Goal: Navigation & Orientation: Find specific page/section

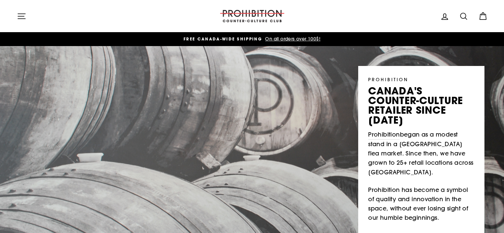
scroll to position [33, 0]
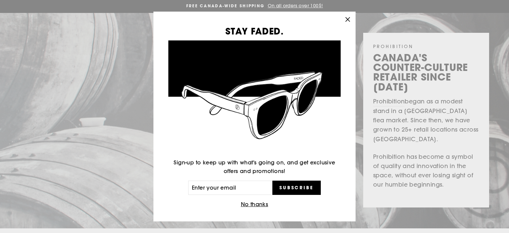
click at [347, 17] on icon "button" at bounding box center [347, 19] width 9 height 9
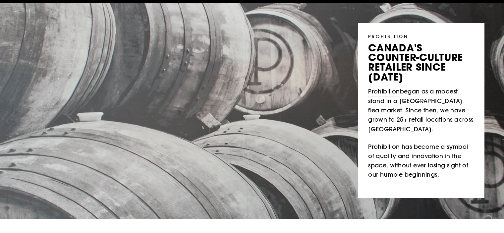
scroll to position [0, 0]
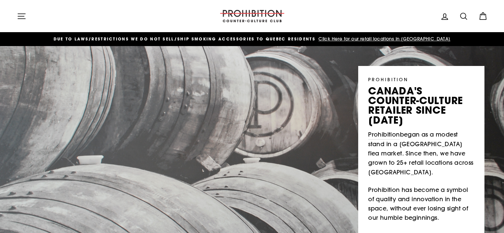
click at [216, 38] on span "DUE TO LAWS/restrictions WE DO NOT SELL/SHIP SMOKING ACCESSORIES to qUEBEC RESI…" at bounding box center [184, 39] width 262 height 6
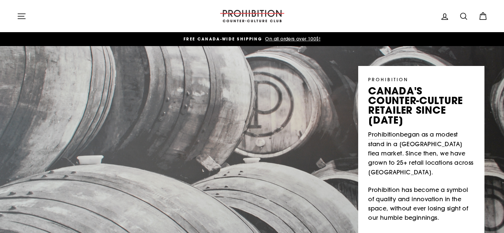
click at [21, 14] on icon "button" at bounding box center [21, 16] width 9 height 9
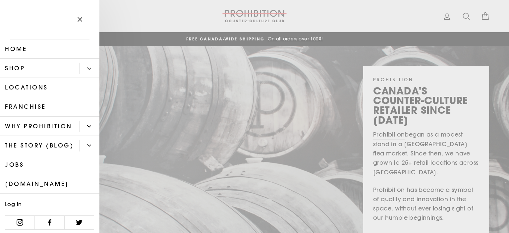
click at [87, 69] on icon "Primary" at bounding box center [89, 69] width 4 height 2
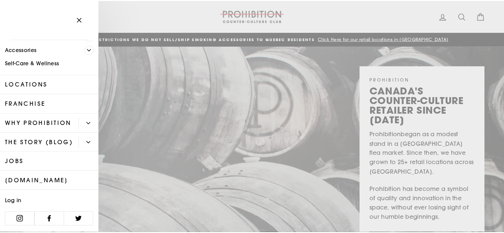
scroll to position [94, 0]
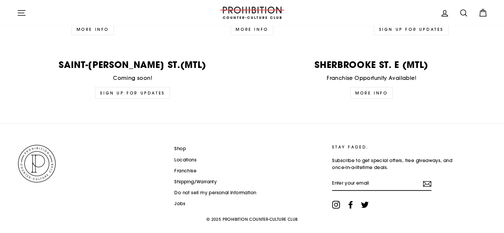
scroll to position [1675, 0]
